Goal: Contribute content: Contribute content

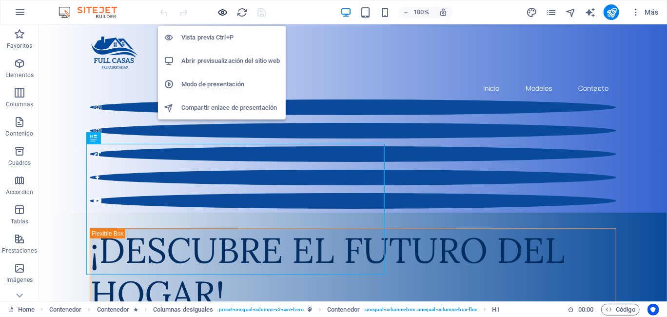
click at [223, 11] on icon "button" at bounding box center [222, 12] width 11 height 11
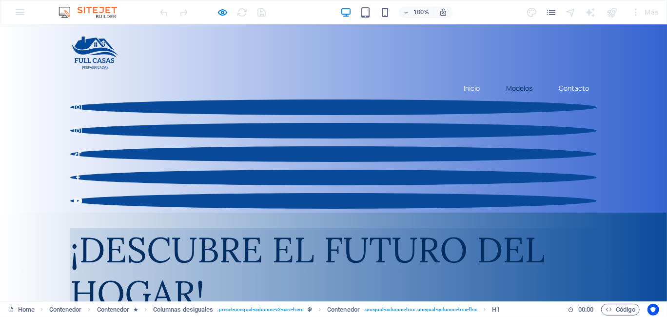
click at [510, 77] on link "Modelos" at bounding box center [519, 88] width 42 height 22
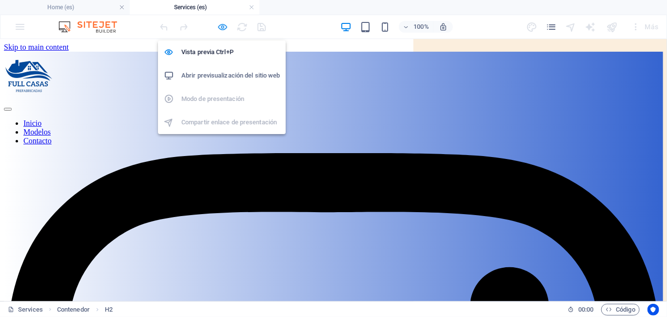
click at [224, 24] on icon "button" at bounding box center [222, 26] width 11 height 11
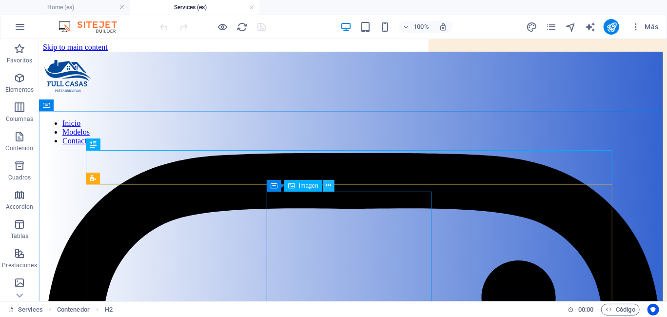
click at [329, 185] on icon at bounding box center [328, 185] width 5 height 10
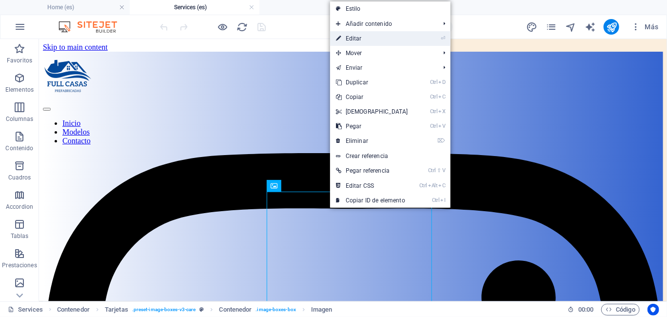
click at [366, 39] on link "⏎ Editar" at bounding box center [372, 38] width 84 height 15
select select "%"
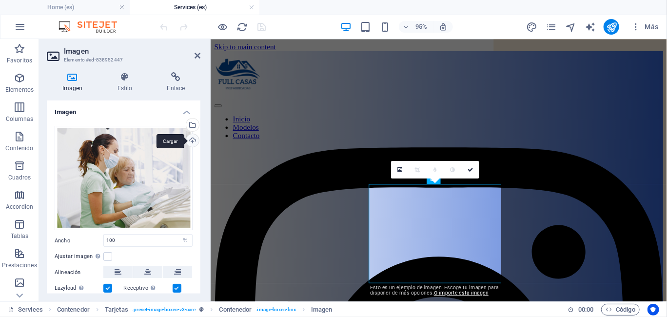
click at [191, 136] on div "Cargar" at bounding box center [191, 141] width 15 height 15
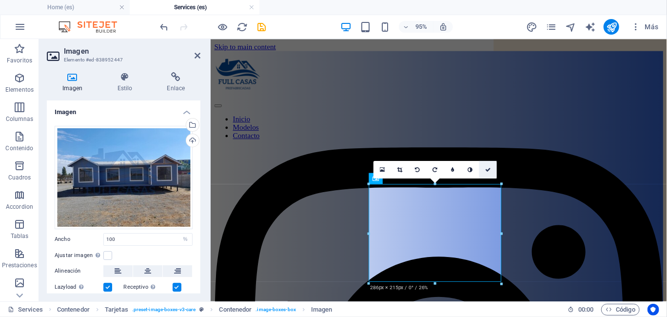
drag, startPoint x: 489, startPoint y: 168, endPoint x: 449, endPoint y: 134, distance: 52.5
click at [489, 168] on icon at bounding box center [488, 169] width 6 height 5
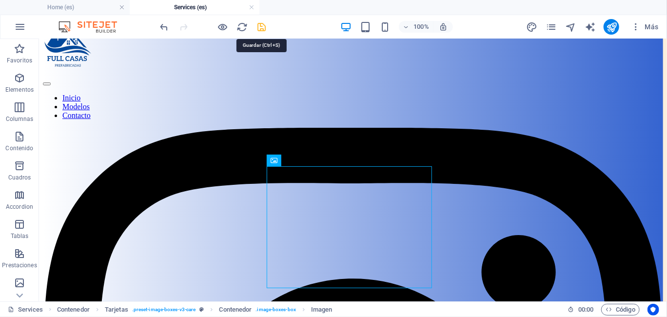
click at [262, 25] on icon "save" at bounding box center [261, 26] width 11 height 11
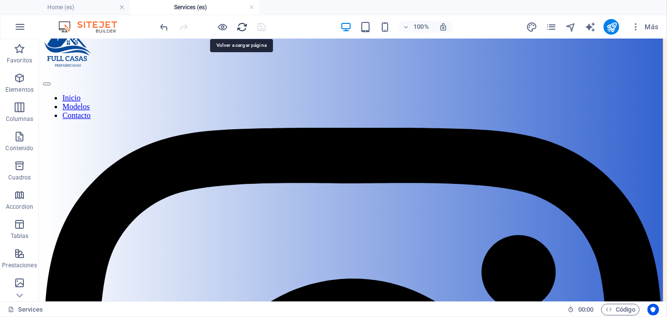
click at [243, 26] on icon "reload" at bounding box center [242, 26] width 11 height 11
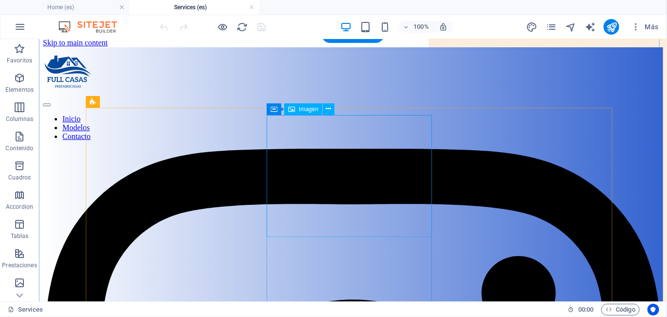
scroll to position [74, 0]
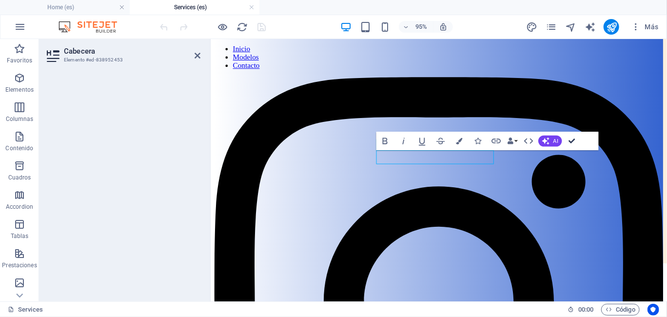
click at [571, 142] on icon "button" at bounding box center [571, 141] width 6 height 6
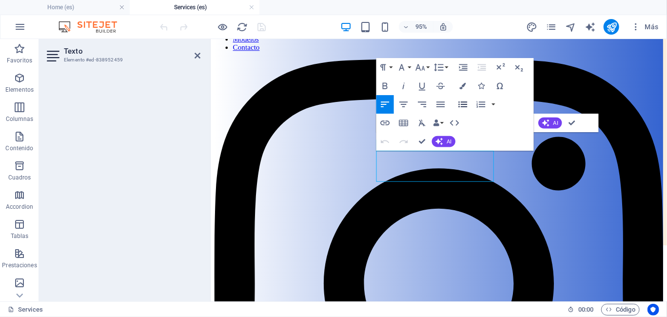
click at [459, 105] on icon "button" at bounding box center [462, 103] width 11 height 11
drag, startPoint x: 492, startPoint y: 183, endPoint x: 385, endPoint y: 159, distance: 109.4
click at [465, 106] on icon "button" at bounding box center [462, 103] width 11 height 11
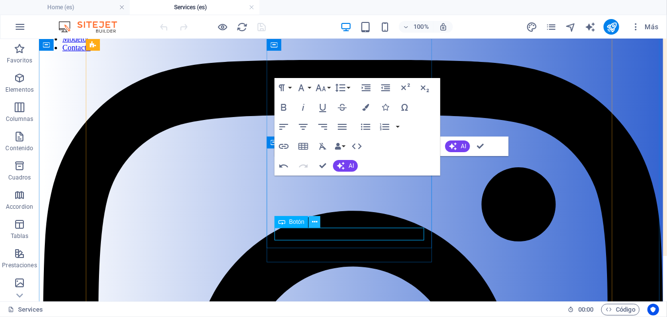
click at [312, 222] on icon at bounding box center [314, 222] width 5 height 10
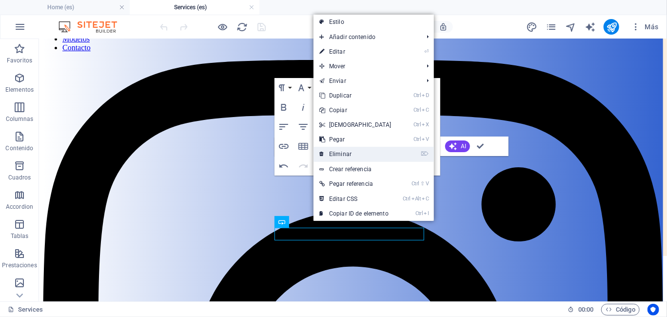
click at [366, 159] on link "⌦ Eliminar" at bounding box center [355, 154] width 84 height 15
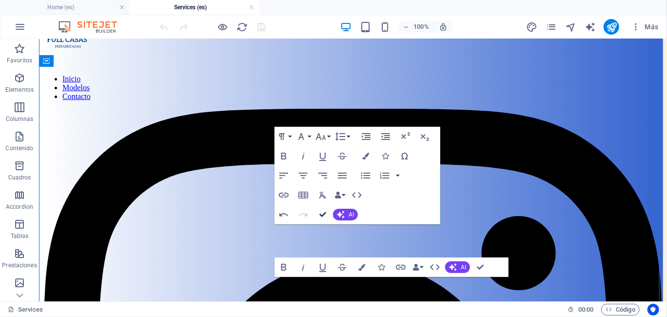
click at [322, 212] on icon "button" at bounding box center [322, 214] width 7 height 7
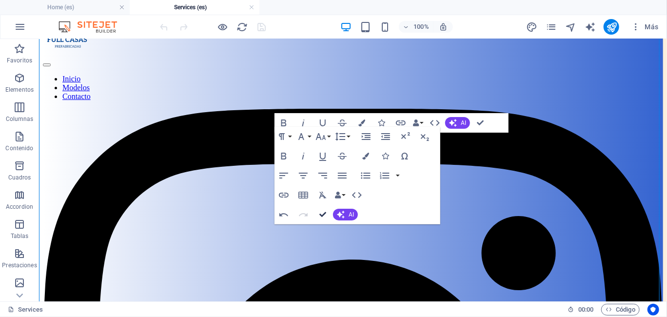
click at [322, 210] on button "Confirm (Ctrl+⏎)" at bounding box center [322, 214] width 19 height 19
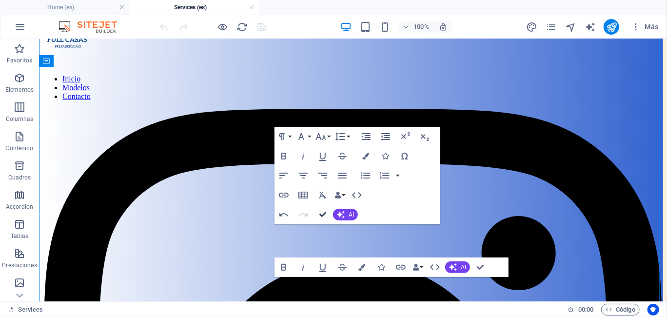
click at [321, 215] on icon "button" at bounding box center [322, 214] width 7 height 7
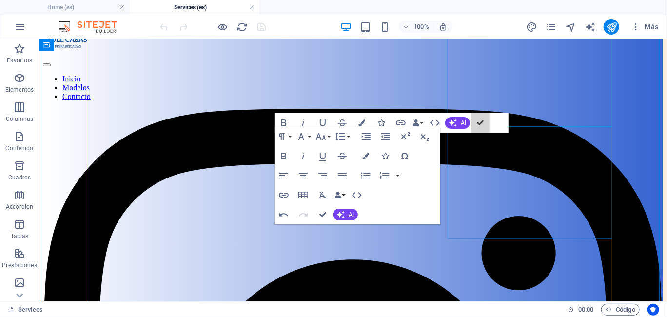
click at [478, 126] on icon "button" at bounding box center [480, 122] width 7 height 7
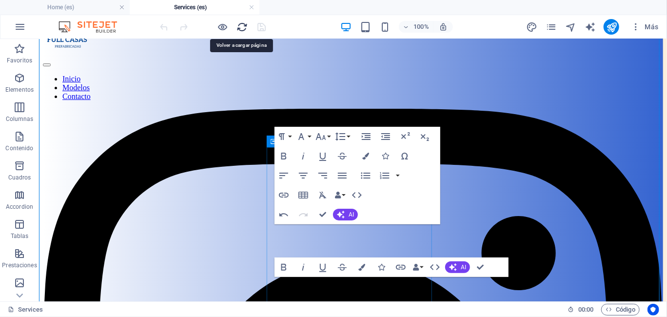
click at [240, 29] on icon "reload" at bounding box center [242, 26] width 11 height 11
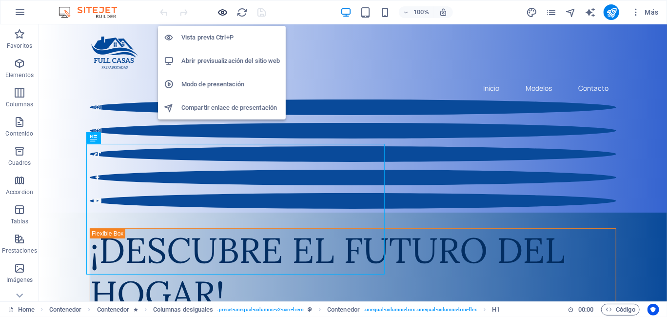
click at [220, 15] on icon "button" at bounding box center [222, 12] width 11 height 11
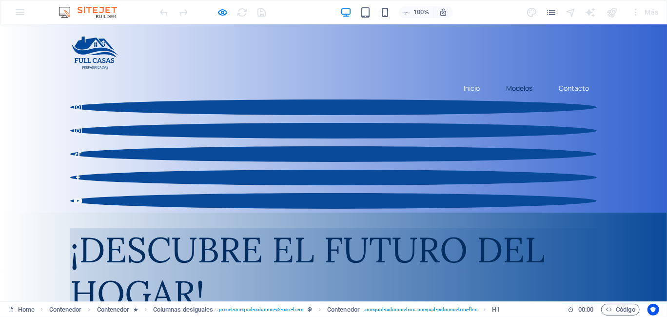
click at [511, 77] on link "Modelos" at bounding box center [519, 88] width 42 height 22
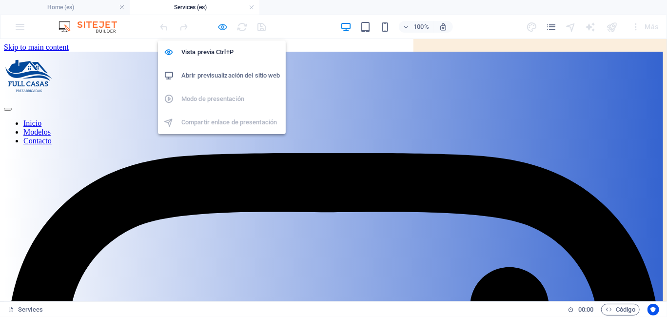
click at [222, 27] on icon "button" at bounding box center [222, 26] width 11 height 11
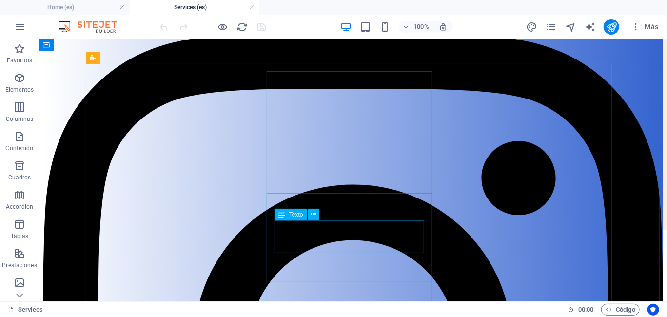
scroll to position [123, 0]
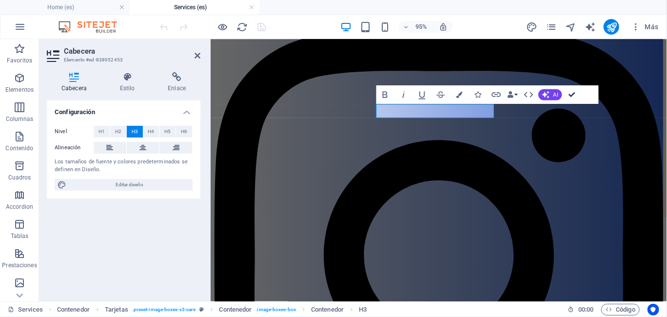
scroll to position [142, 0]
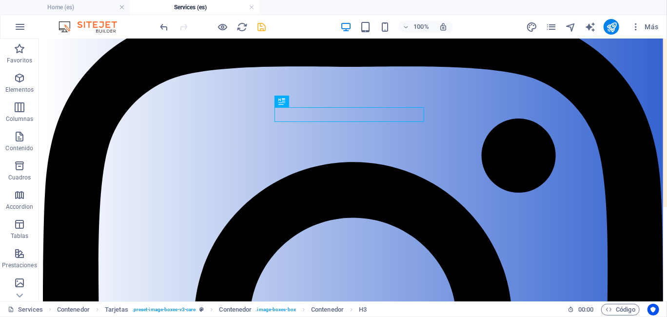
click at [258, 26] on icon "save" at bounding box center [261, 26] width 11 height 11
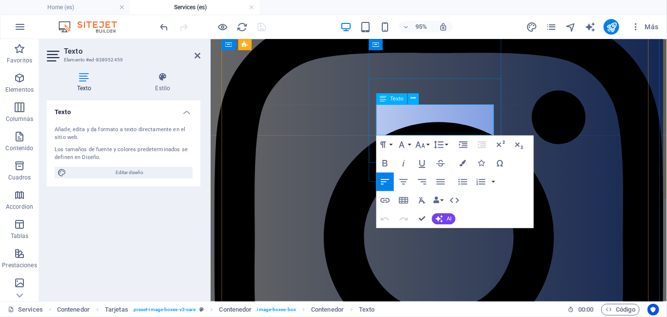
drag, startPoint x: 489, startPoint y: 133, endPoint x: 386, endPoint y: 111, distance: 105.6
click at [460, 183] on icon "button" at bounding box center [462, 181] width 11 height 11
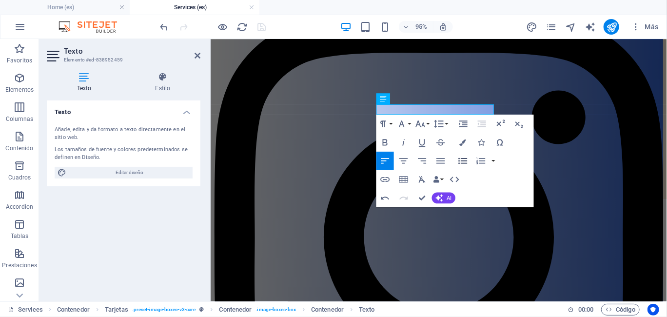
click at [462, 160] on icon "button" at bounding box center [463, 160] width 9 height 6
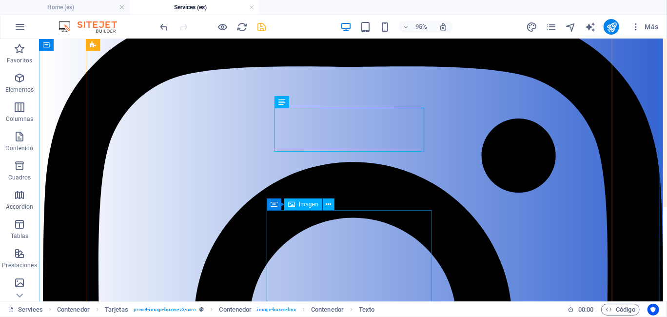
scroll to position [160, 0]
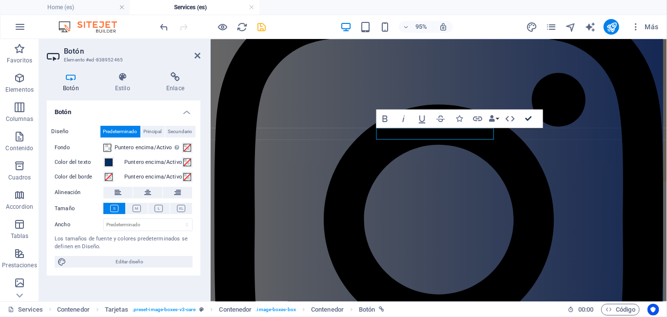
drag, startPoint x: 525, startPoint y: 118, endPoint x: 481, endPoint y: 81, distance: 57.1
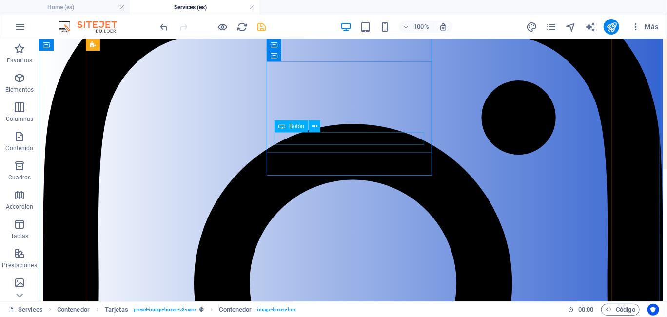
click at [315, 127] on icon at bounding box center [314, 126] width 5 height 10
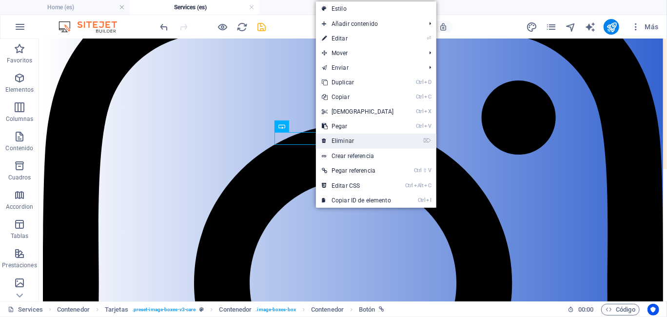
drag, startPoint x: 332, startPoint y: 138, endPoint x: 293, endPoint y: 101, distance: 53.8
click at [332, 138] on link "⌦ Eliminar" at bounding box center [358, 141] width 84 height 15
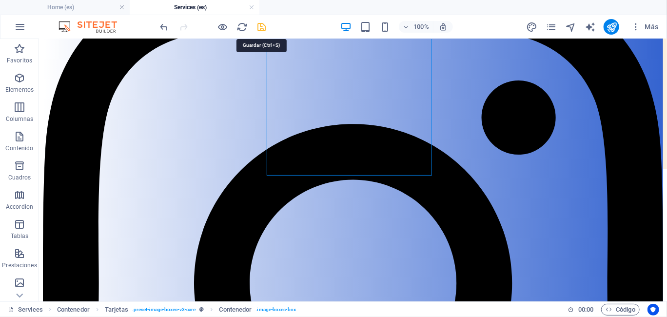
click at [261, 26] on icon "save" at bounding box center [261, 26] width 11 height 11
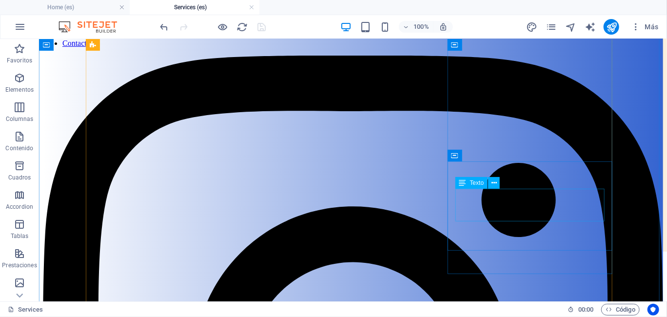
scroll to position [57, 0]
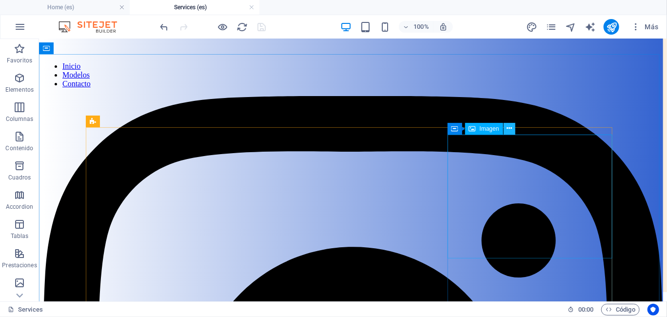
click at [509, 128] on icon at bounding box center [508, 128] width 5 height 10
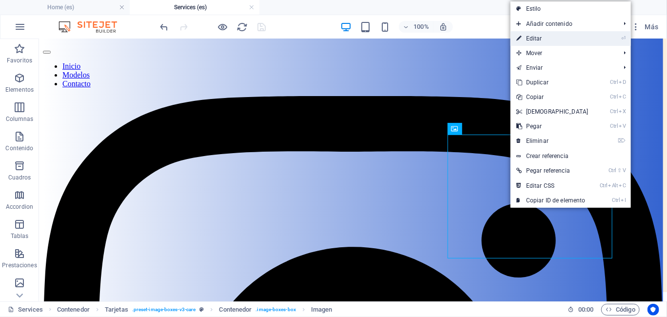
click at [551, 40] on link "⏎ Editar" at bounding box center [552, 38] width 84 height 15
select select "%"
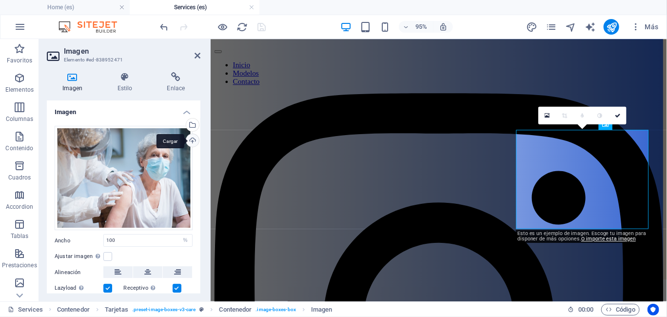
click at [192, 140] on div "Cargar" at bounding box center [191, 141] width 15 height 15
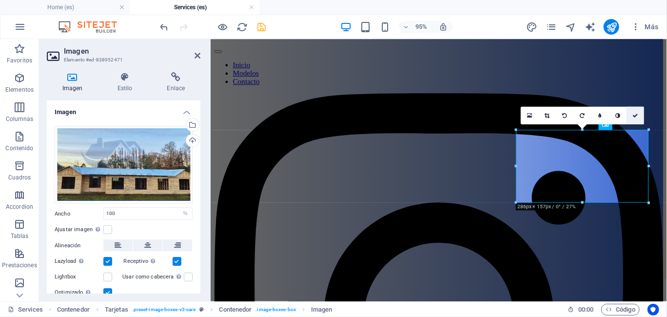
click at [633, 113] on icon at bounding box center [635, 115] width 6 height 5
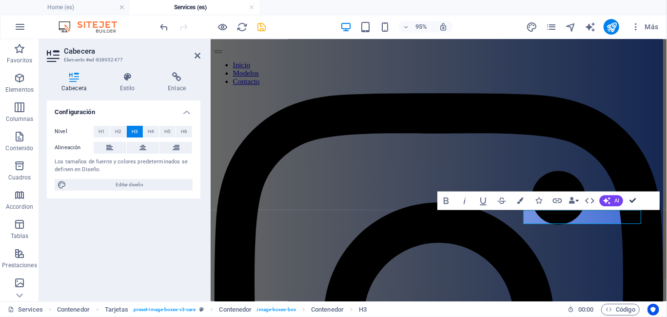
scroll to position [71, 0]
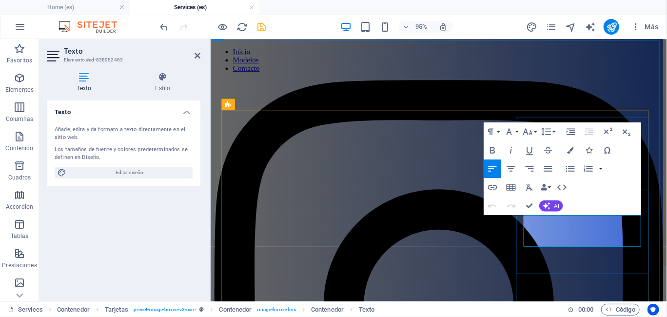
drag, startPoint x: 644, startPoint y: 253, endPoint x: 539, endPoint y: 232, distance: 106.9
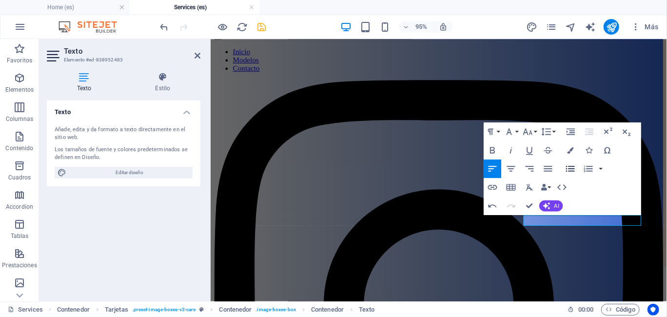
click at [569, 167] on icon "button" at bounding box center [570, 169] width 9 height 6
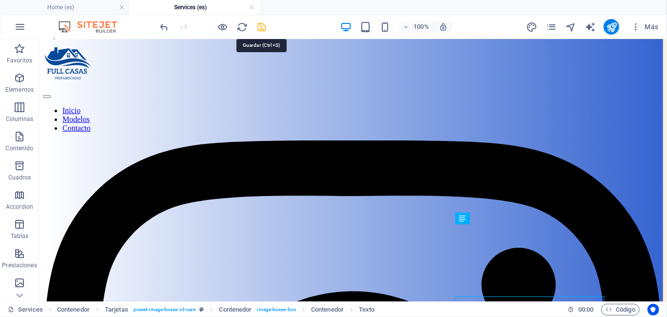
click at [264, 27] on icon "save" at bounding box center [261, 26] width 11 height 11
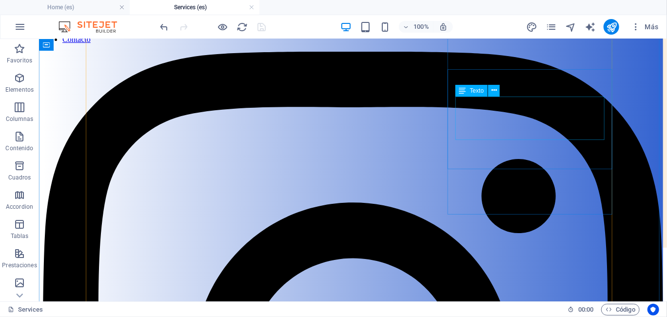
scroll to position [110, 0]
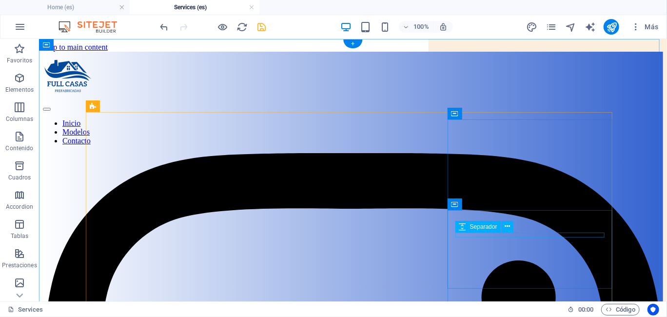
scroll to position [0, 0]
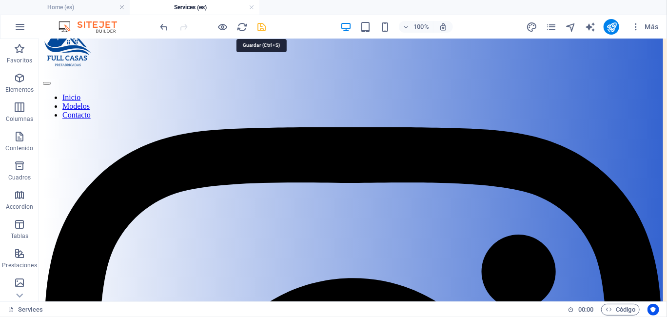
click at [264, 25] on icon "save" at bounding box center [261, 26] width 11 height 11
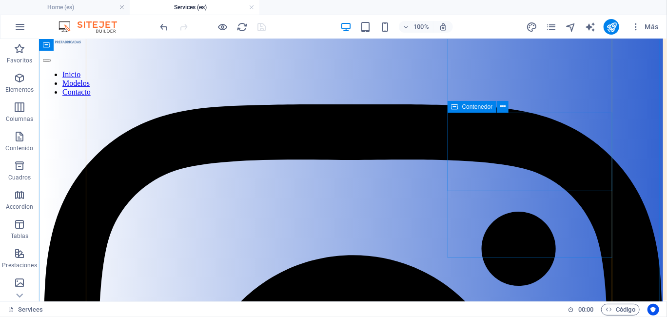
scroll to position [74, 0]
